Goal: Information Seeking & Learning: Learn about a topic

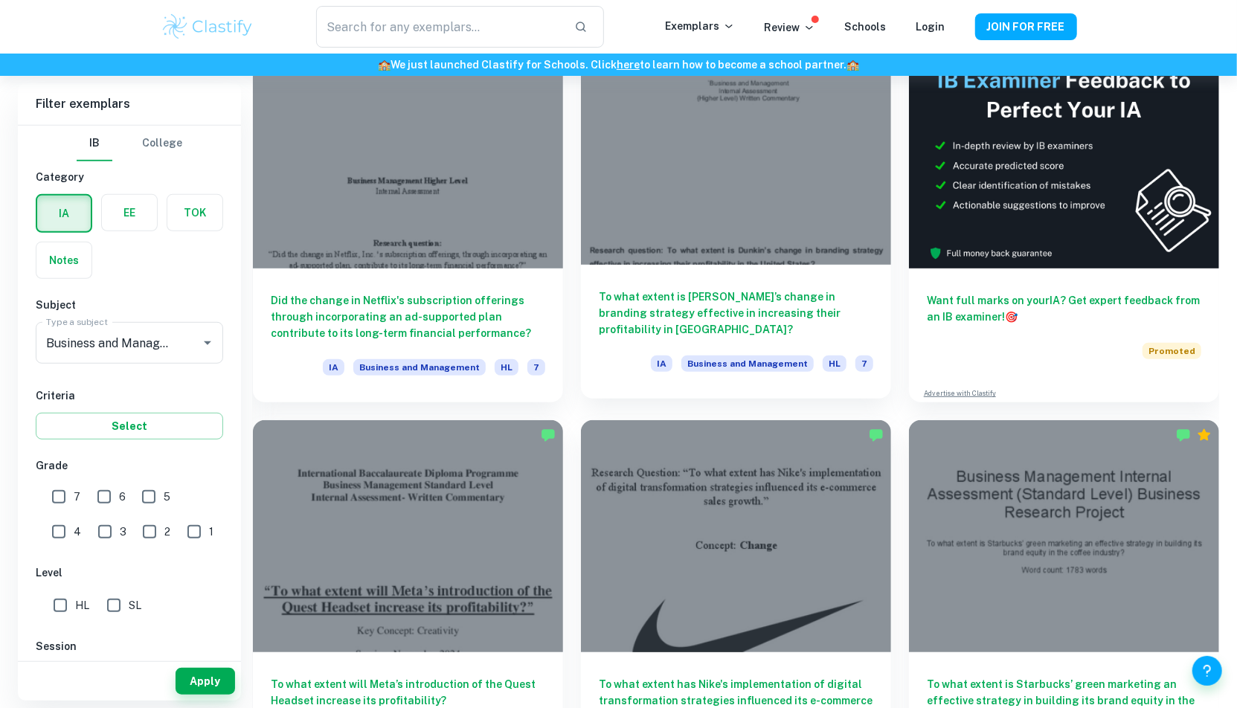
scroll to position [487, 0]
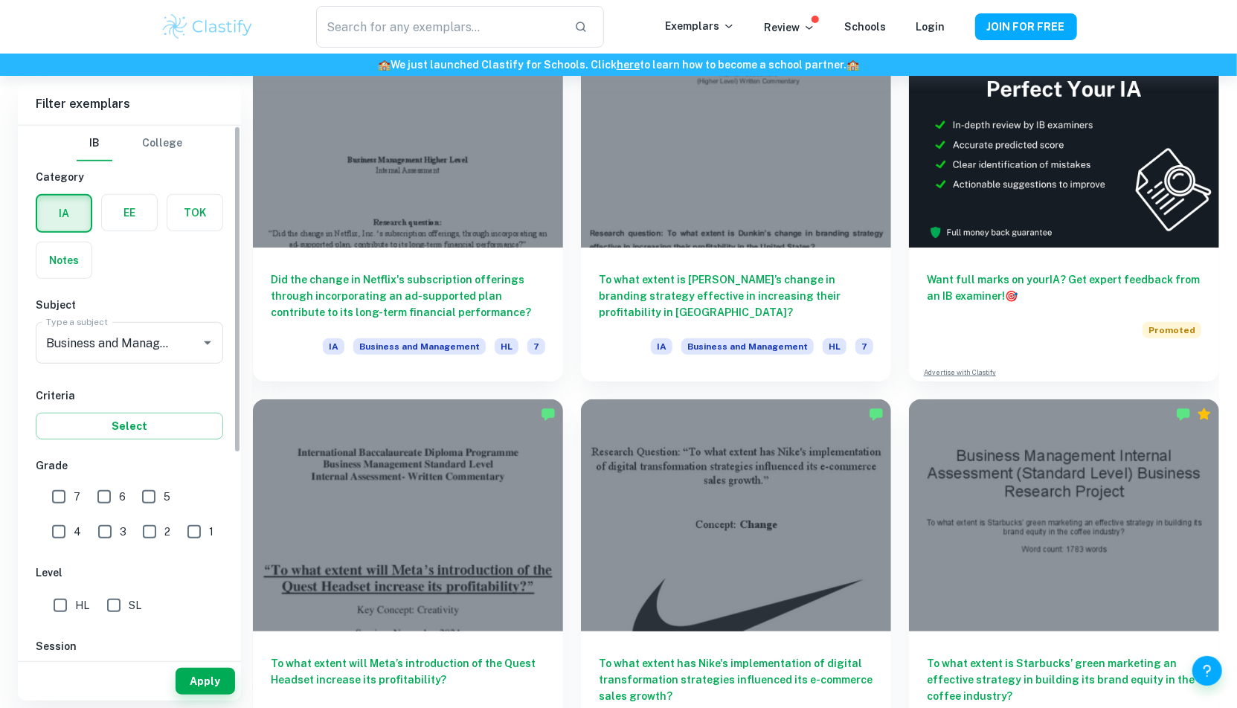
click at [57, 500] on input "7" at bounding box center [59, 497] width 30 height 30
checkbox input "true"
click at [187, 688] on button "Apply" at bounding box center [206, 681] width 60 height 27
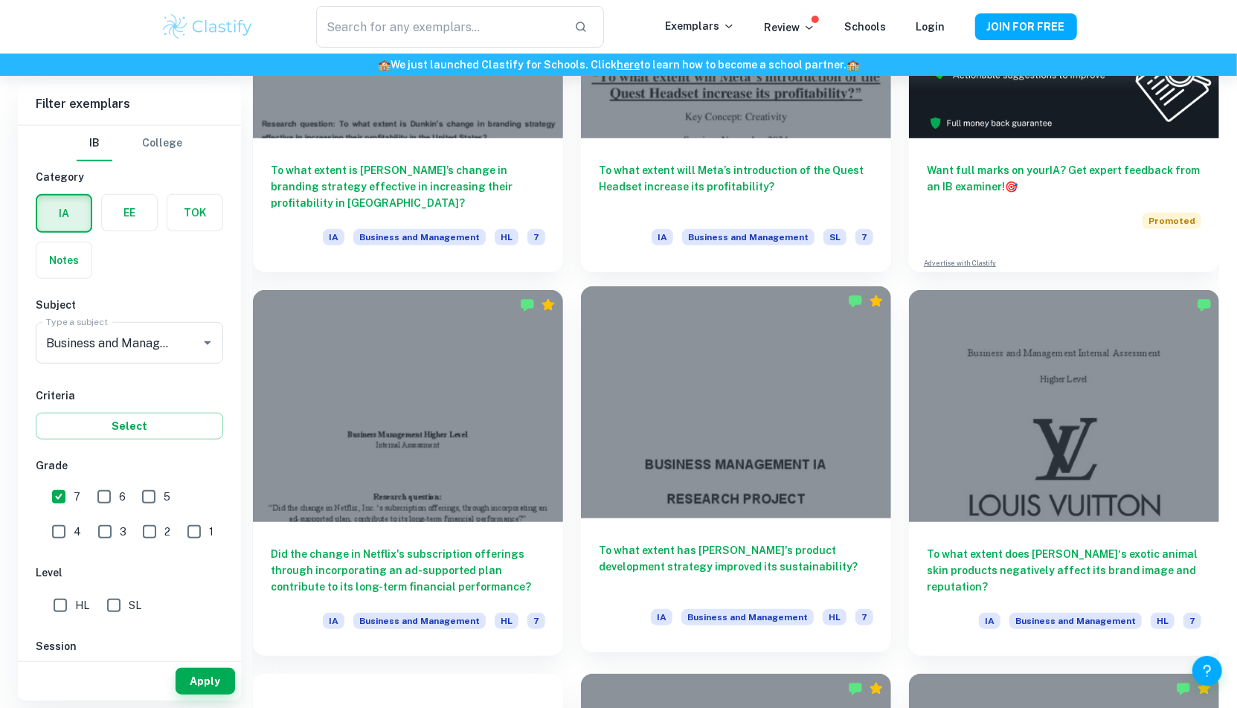
scroll to position [632, 0]
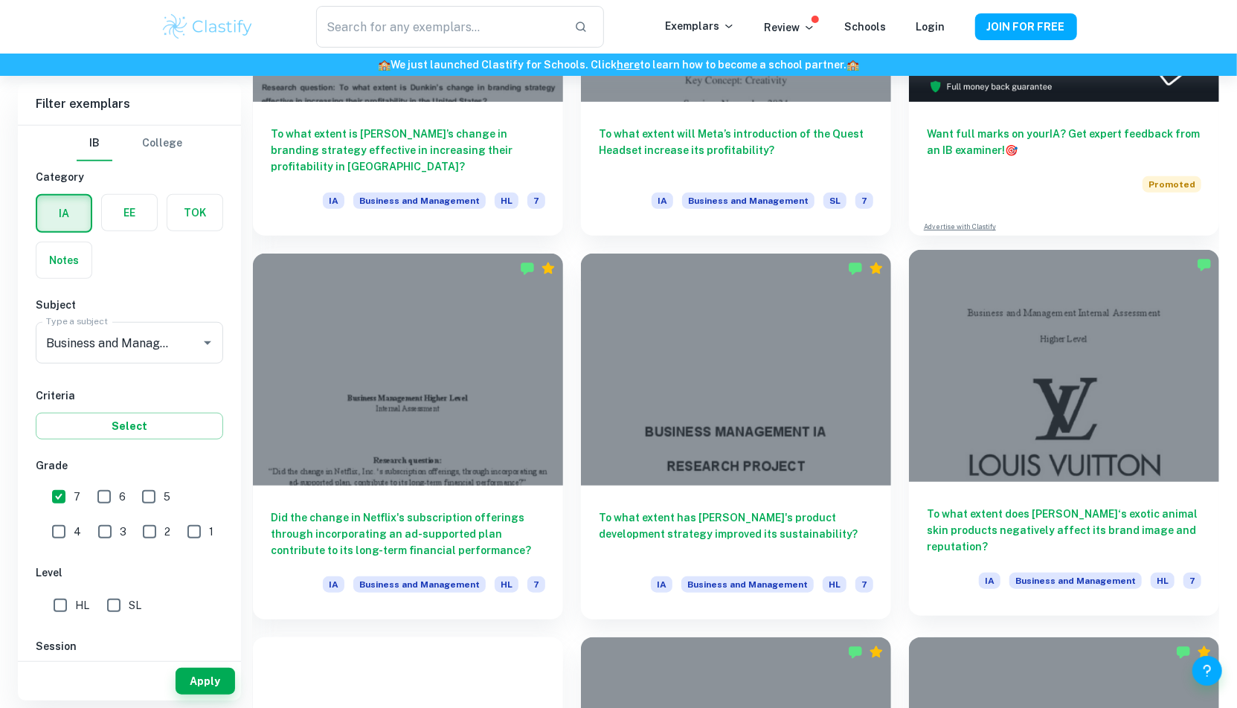
click at [1106, 388] on div at bounding box center [1064, 366] width 310 height 233
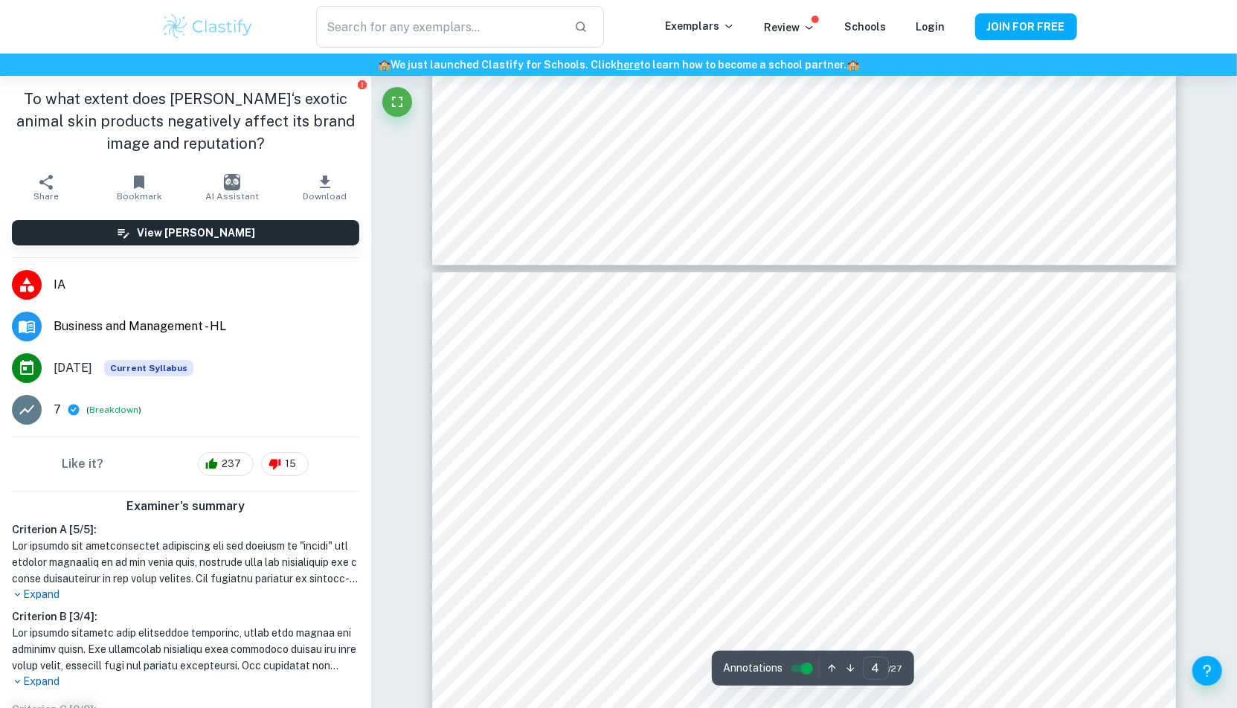
scroll to position [123, 0]
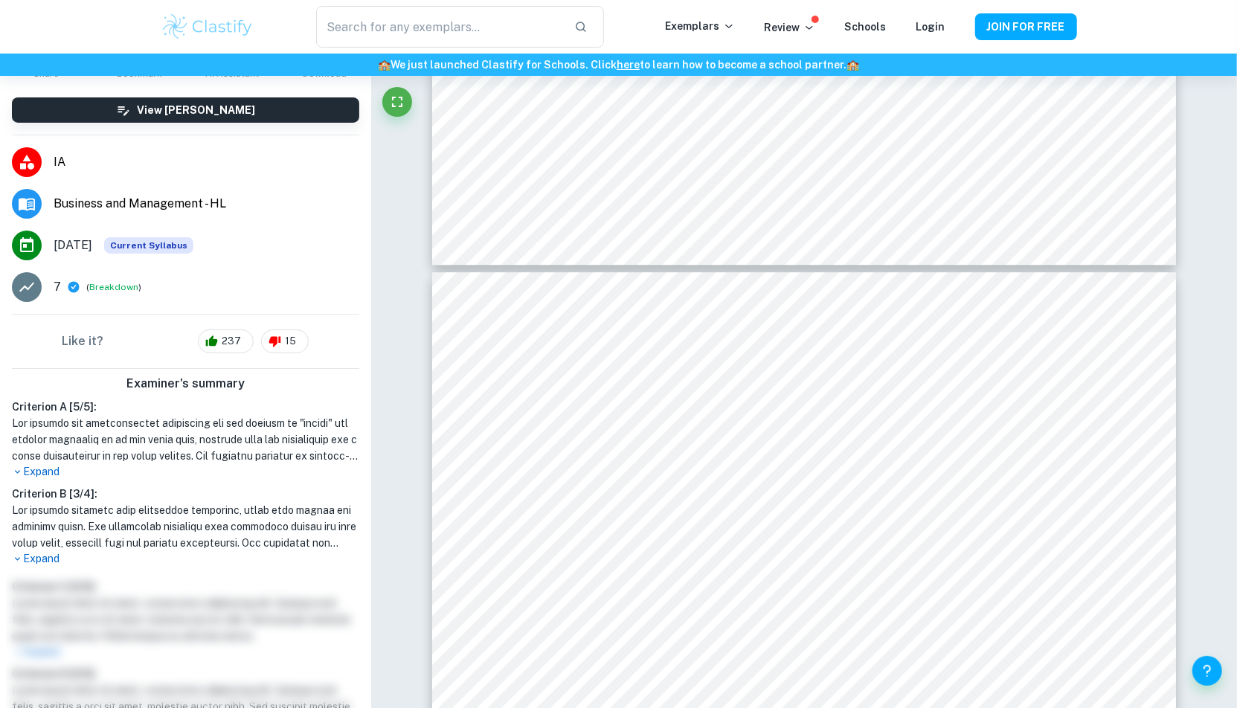
click at [45, 472] on p "Expand" at bounding box center [185, 472] width 347 height 16
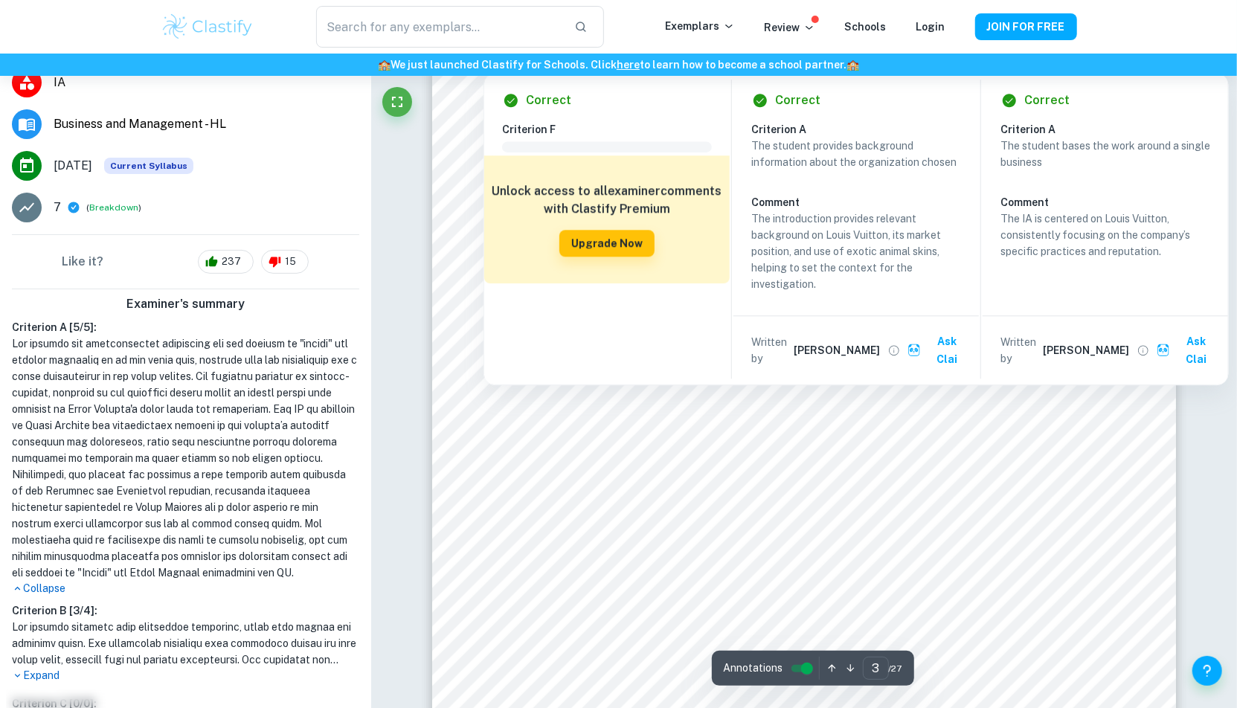
scroll to position [2521, 0]
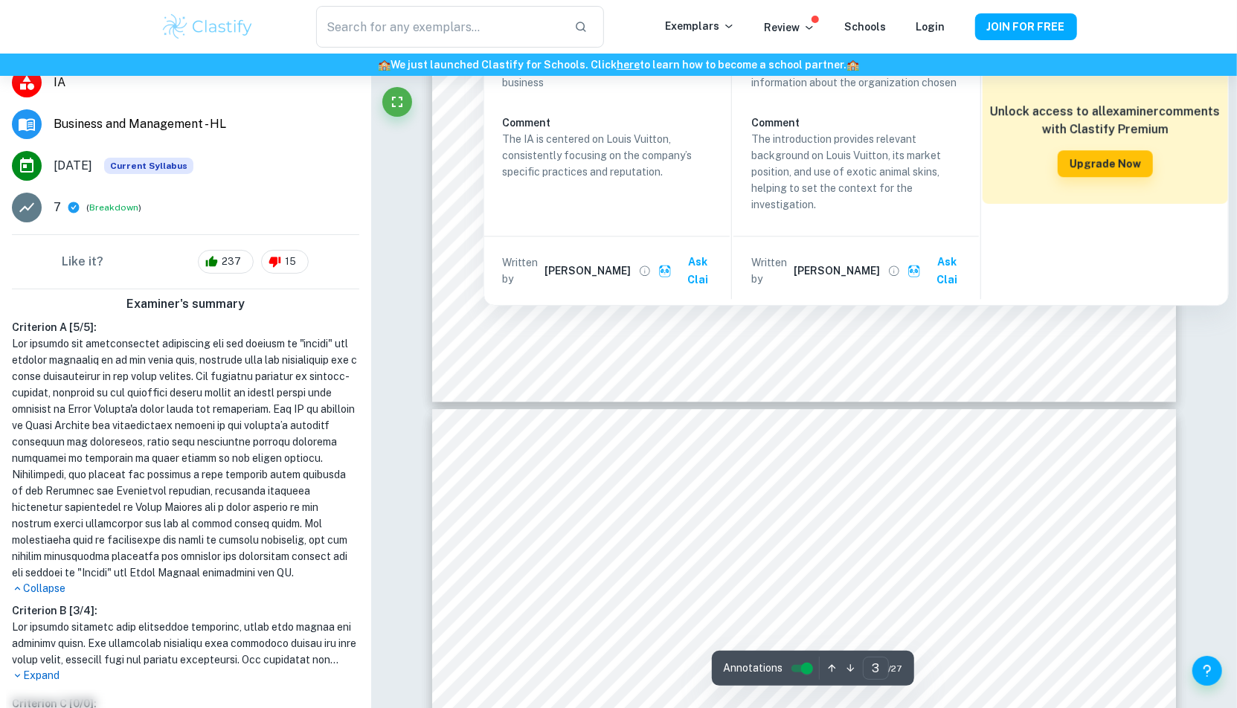
type input "4"
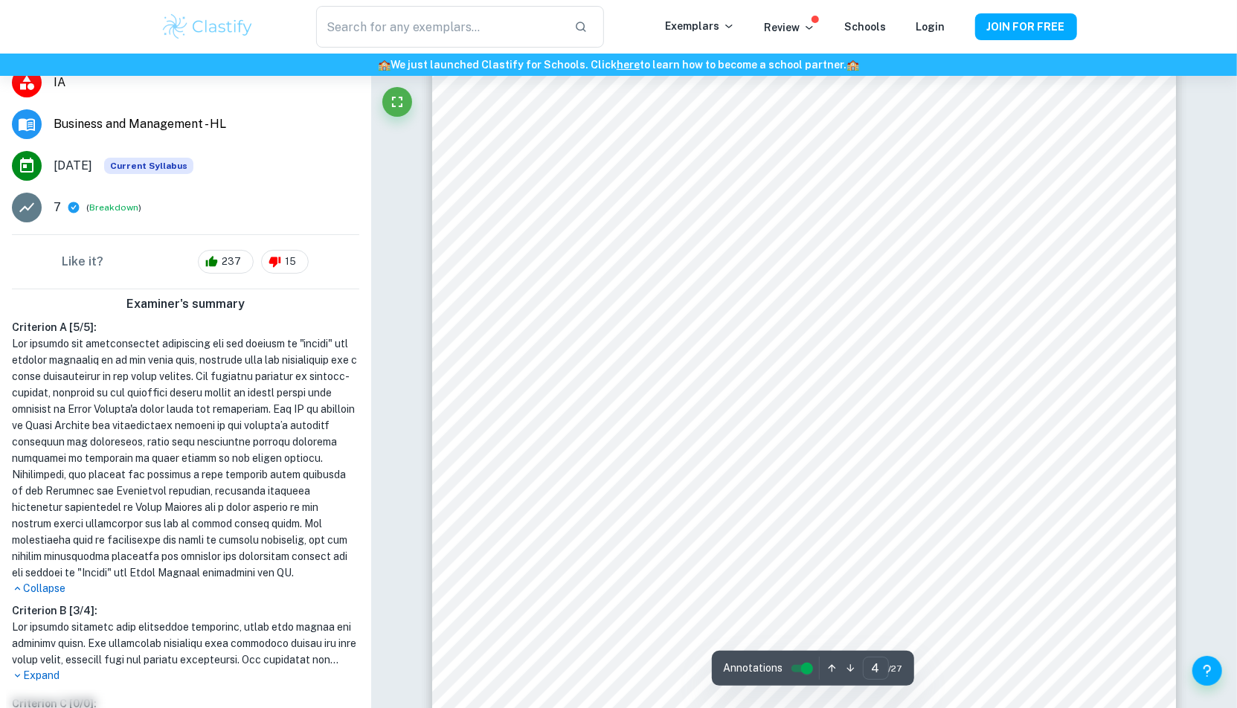
scroll to position [3405, 0]
